Goal: Information Seeking & Learning: Understand process/instructions

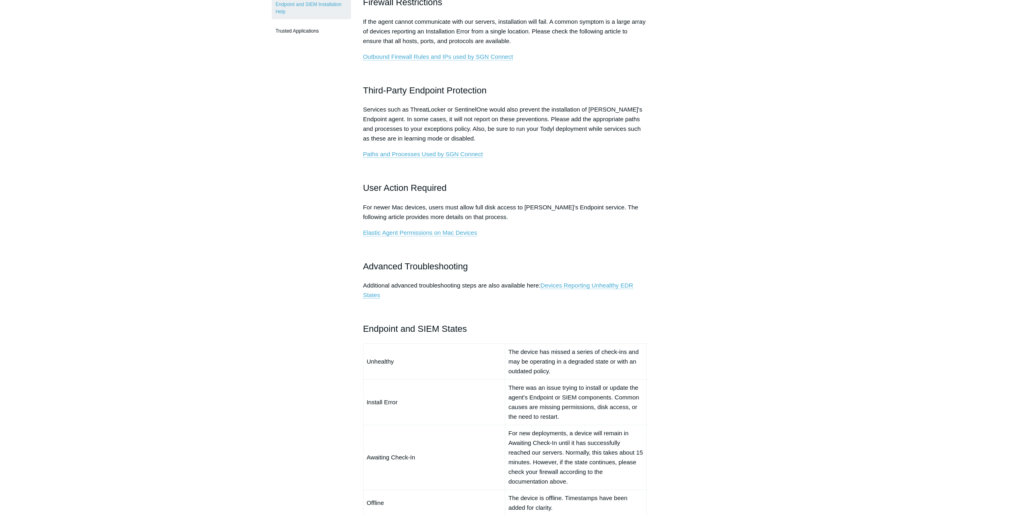
scroll to position [287, 0]
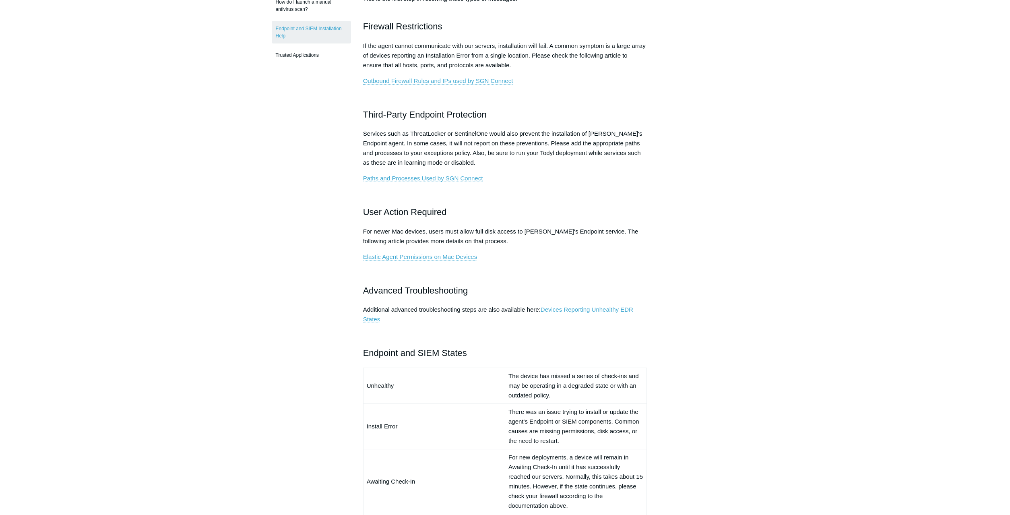
click at [578, 311] on link "Devices Reporting Unhealthy EDR States" at bounding box center [498, 314] width 270 height 17
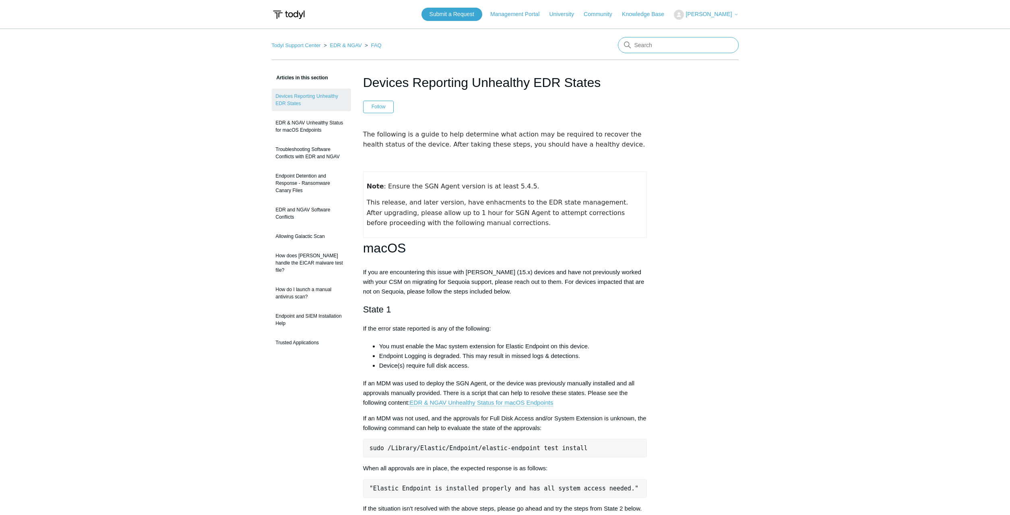
click at [670, 47] on input "Search" at bounding box center [678, 45] width 121 height 16
type input "install"
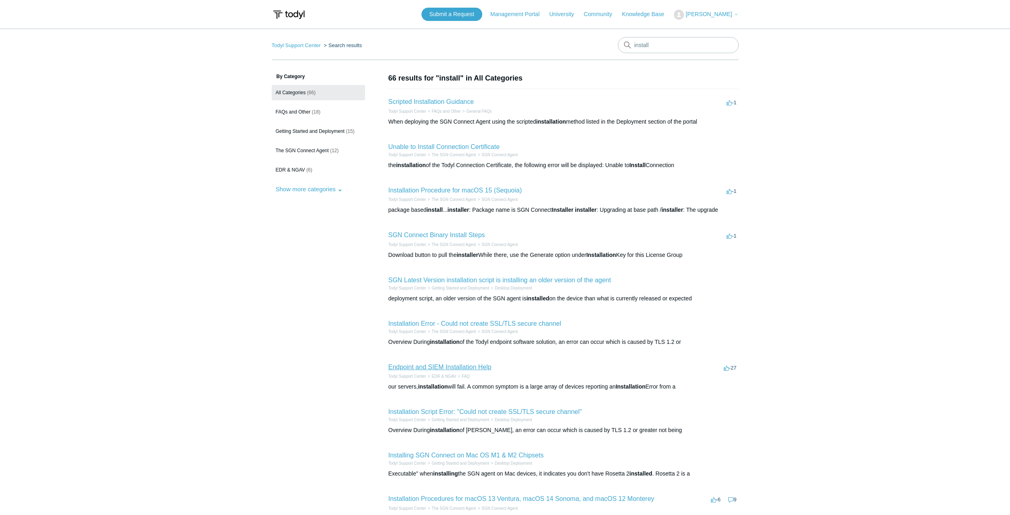
click at [467, 369] on link "Endpoint and SIEM Installation Help" at bounding box center [439, 366] width 103 height 7
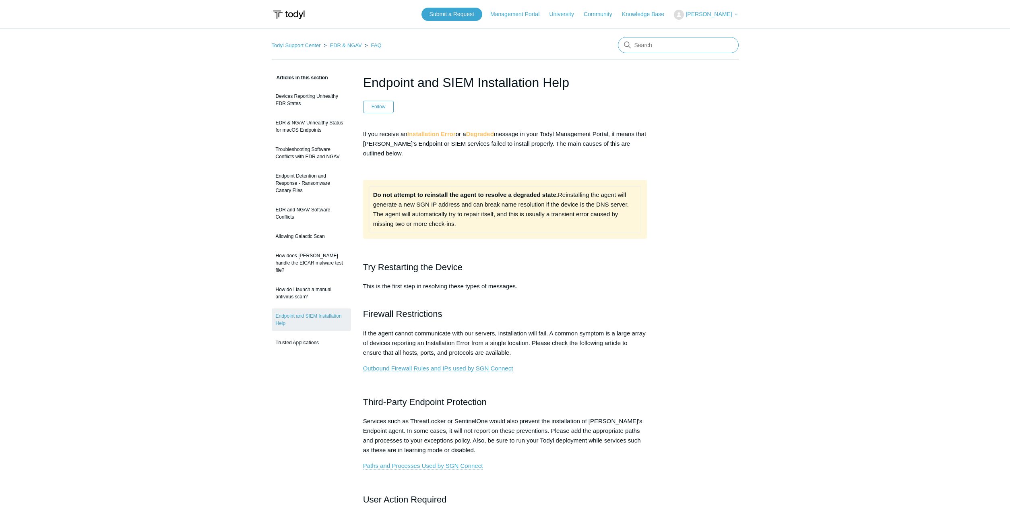
click at [638, 49] on input "Search" at bounding box center [678, 45] width 121 height 16
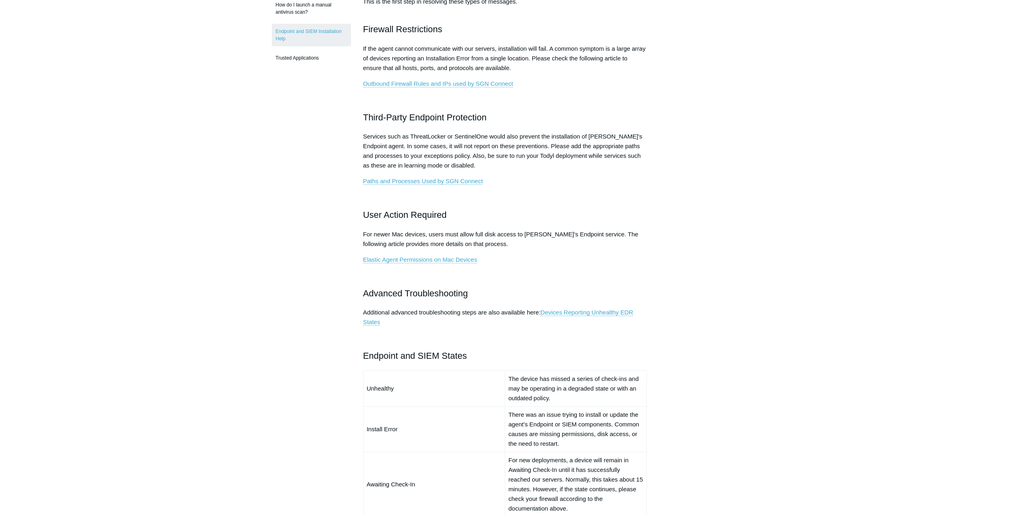
scroll to position [287, 0]
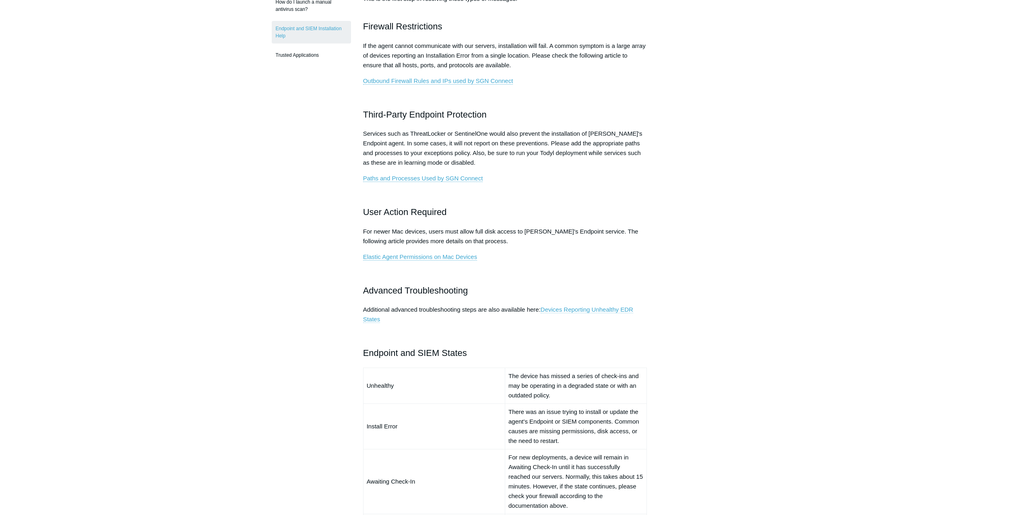
click at [582, 310] on link "Devices Reporting Unhealthy EDR States" at bounding box center [498, 314] width 270 height 17
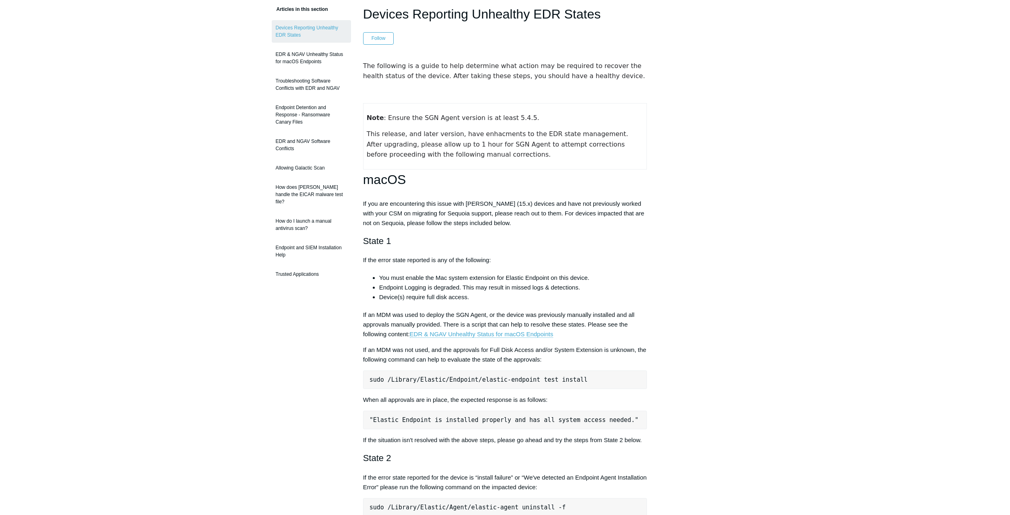
scroll to position [82, 0]
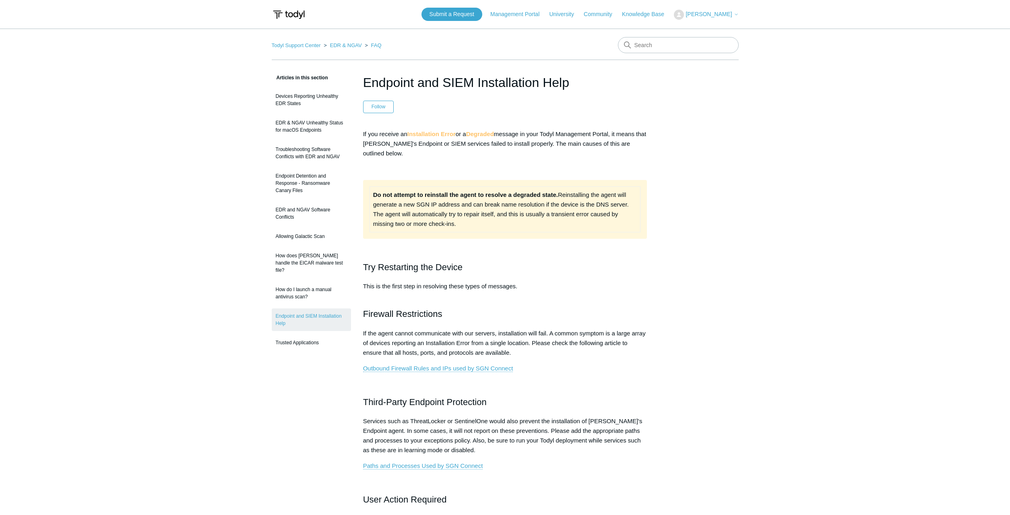
scroll to position [287, 0]
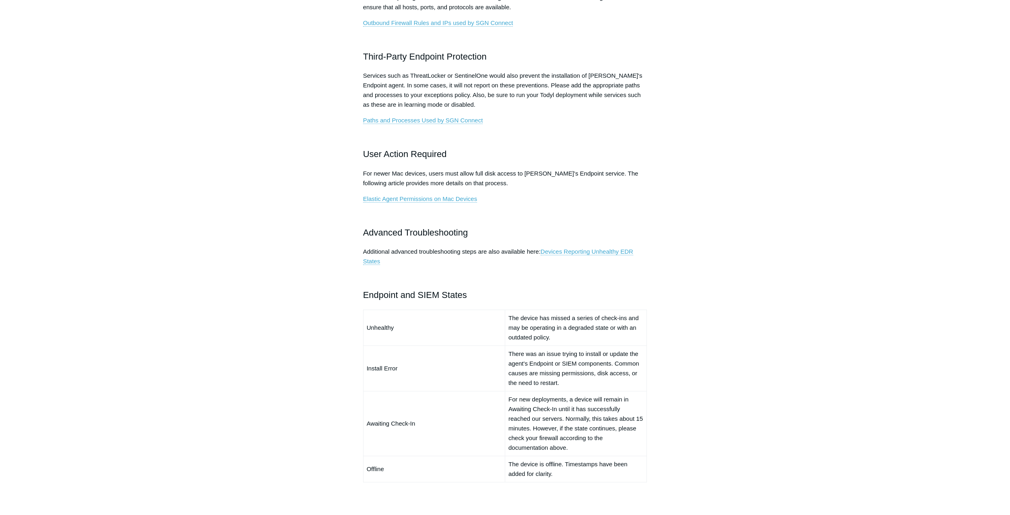
scroll to position [369, 0]
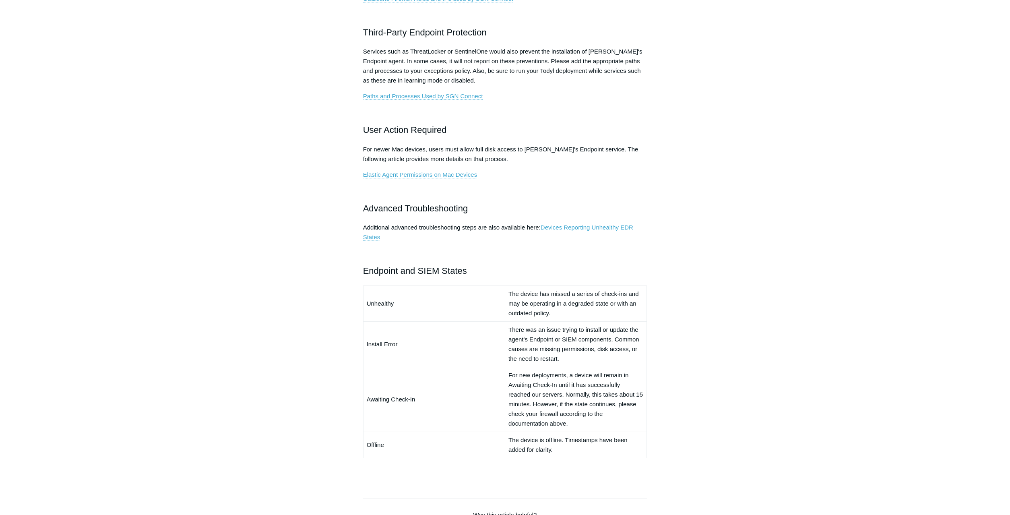
click at [563, 227] on link "Devices Reporting Unhealthy EDR States" at bounding box center [498, 232] width 270 height 17
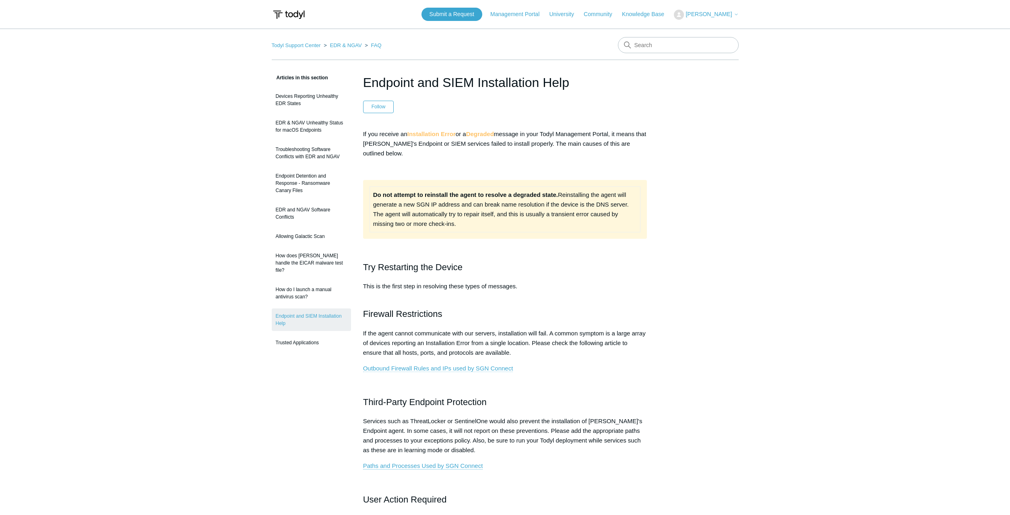
click at [444, 367] on link "Outbound Firewall Rules and IPs used by SGN Connect" at bounding box center [438, 368] width 150 height 7
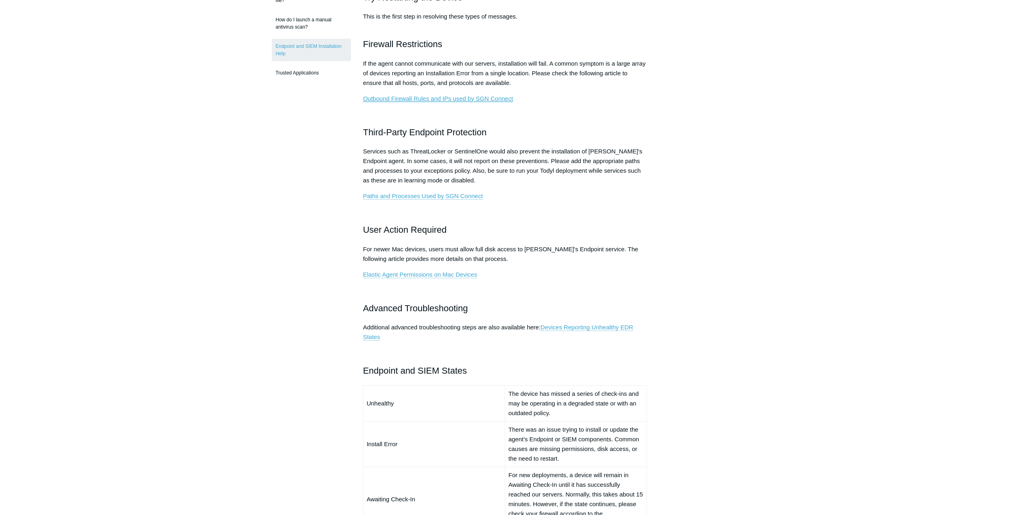
scroll to position [287, 0]
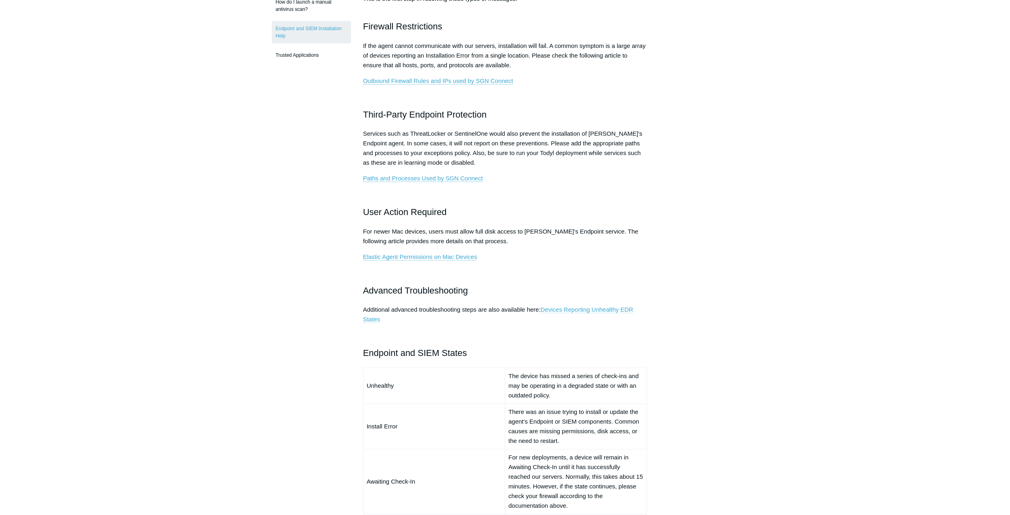
click at [559, 309] on link "Devices Reporting Unhealthy EDR States" at bounding box center [498, 314] width 270 height 17
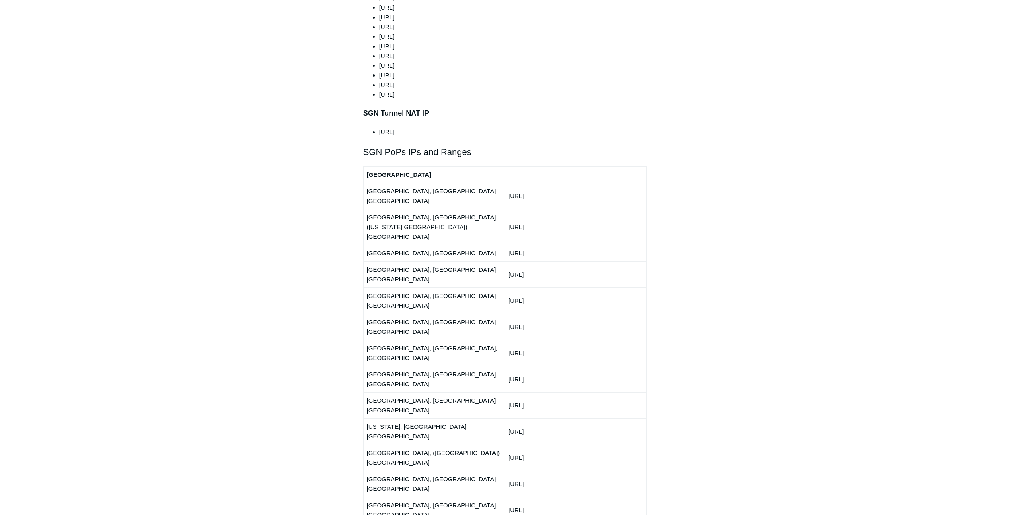
scroll to position [862, 0]
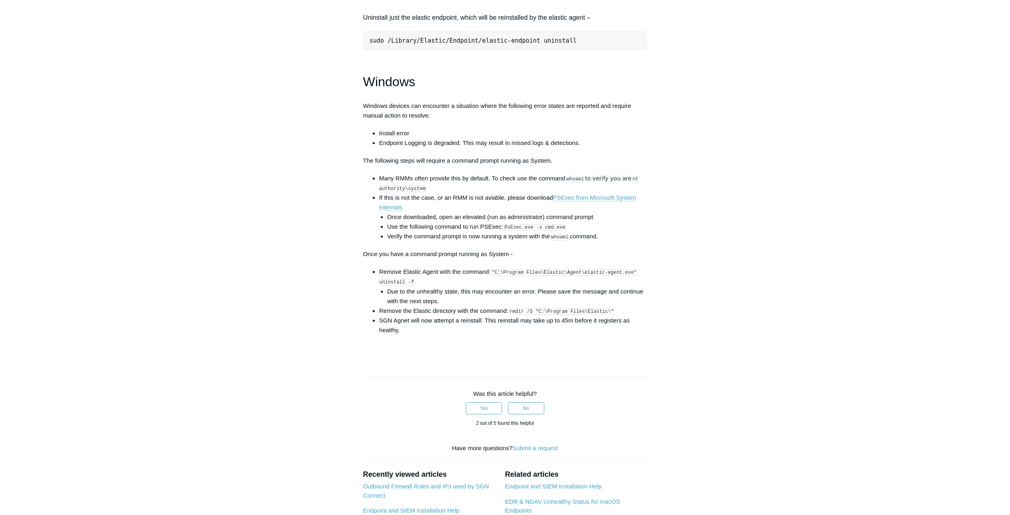
scroll to position [1108, 0]
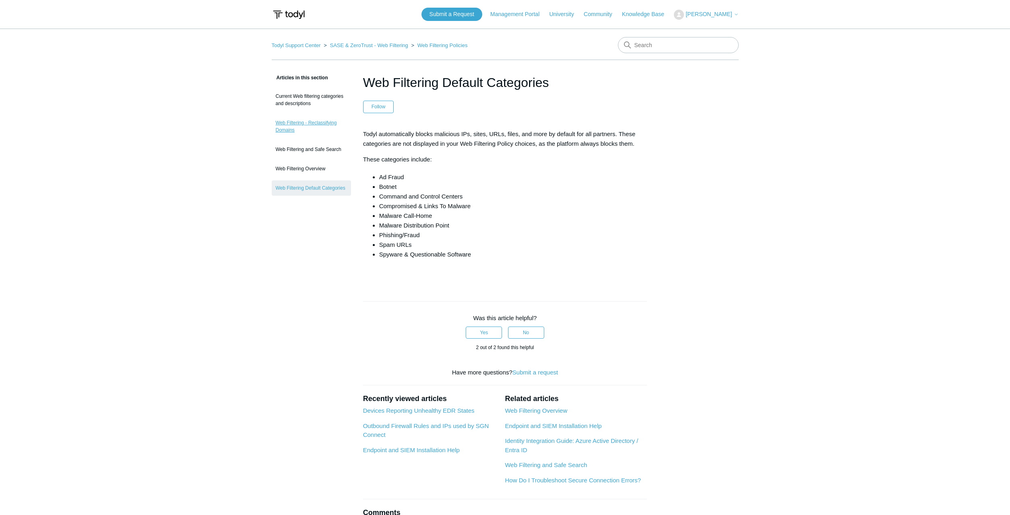
click at [306, 128] on link "Web Filtering - Reclassifying Domains" at bounding box center [311, 126] width 79 height 23
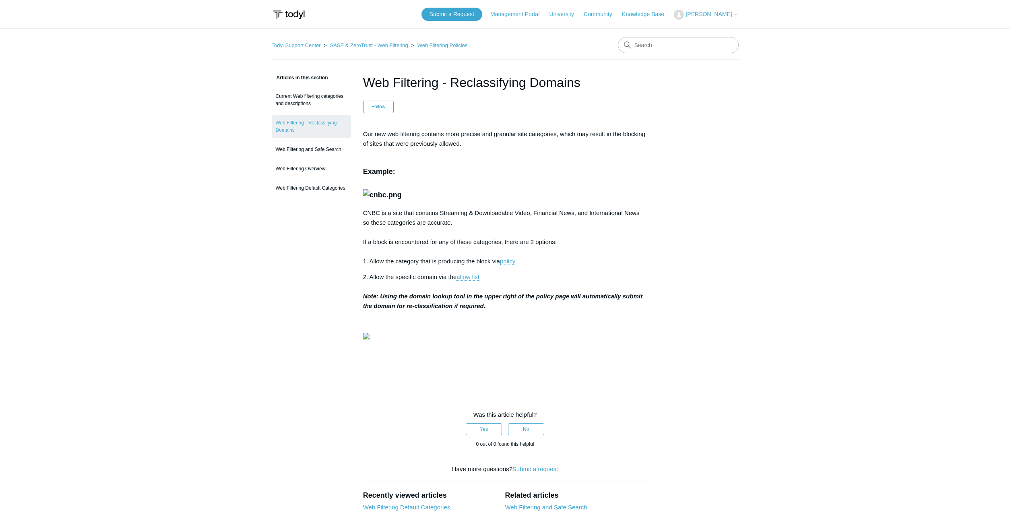
click at [369, 339] on img at bounding box center [366, 336] width 6 height 6
